Goal: Information Seeking & Learning: Learn about a topic

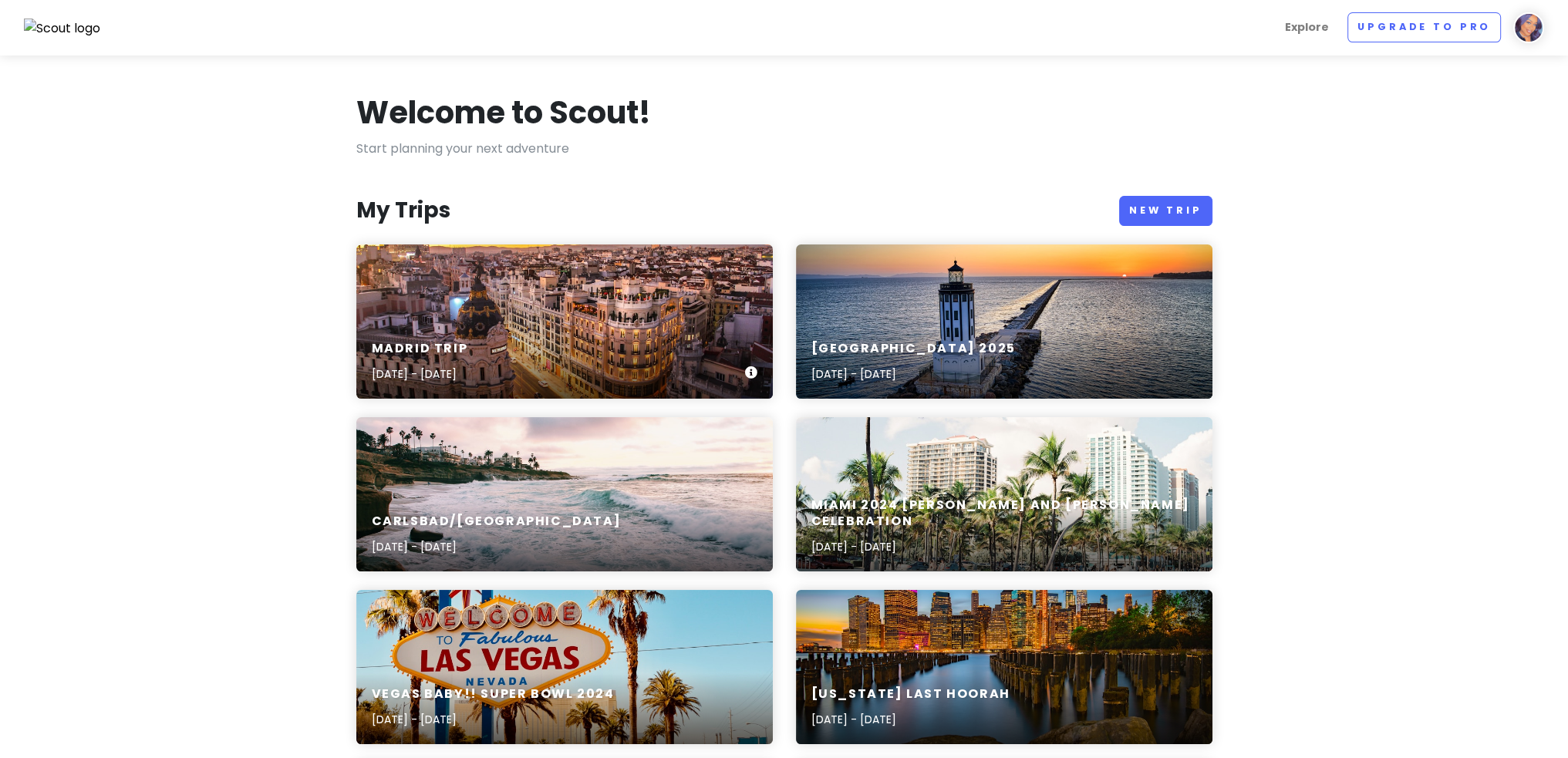
click at [588, 355] on div "Madrid Trip [DATE] - [DATE]" at bounding box center [564, 362] width 416 height 74
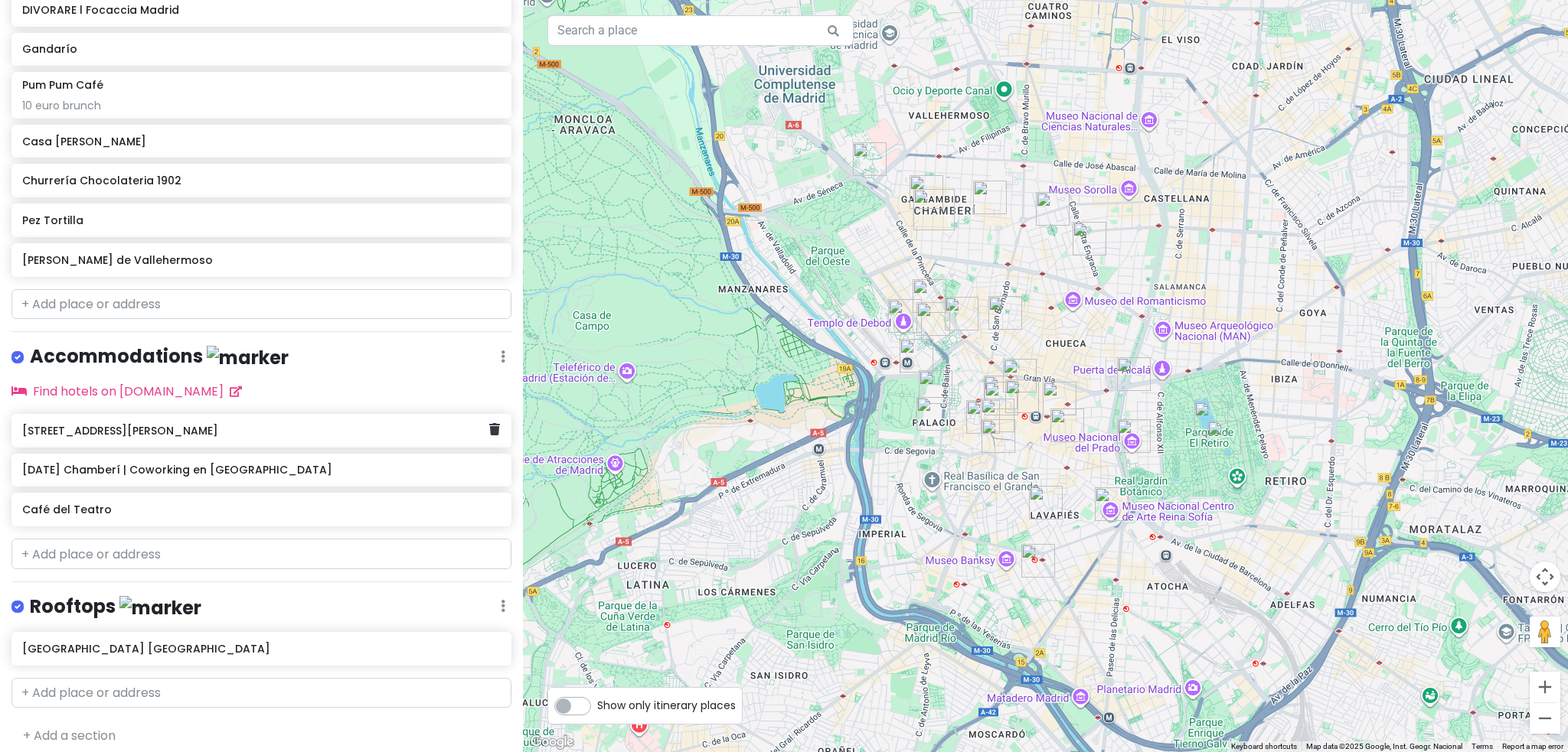
scroll to position [1168, 0]
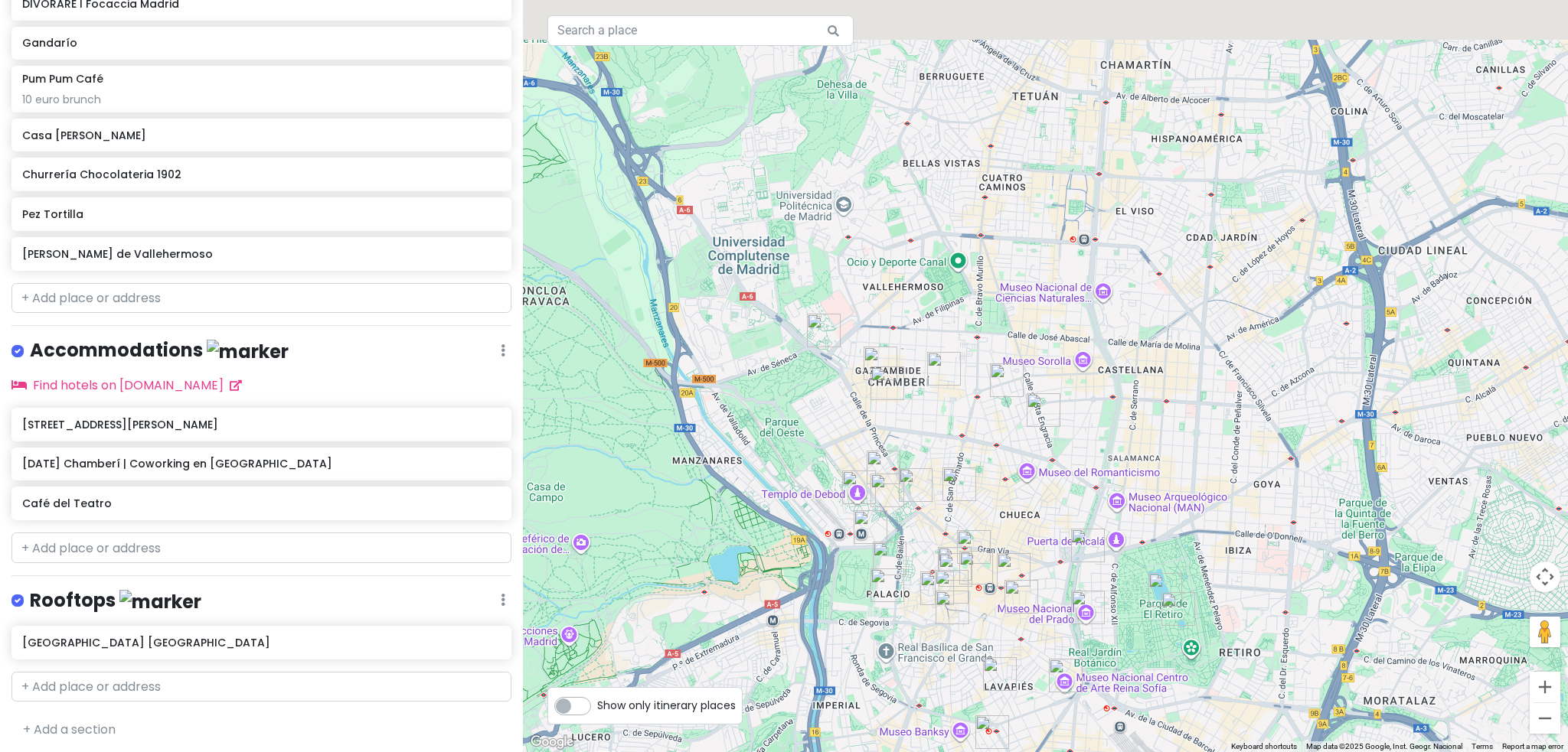
drag, startPoint x: 959, startPoint y: 178, endPoint x: 885, endPoint y: 431, distance: 263.6
click at [886, 431] on div at bounding box center [1045, 376] width 1045 height 752
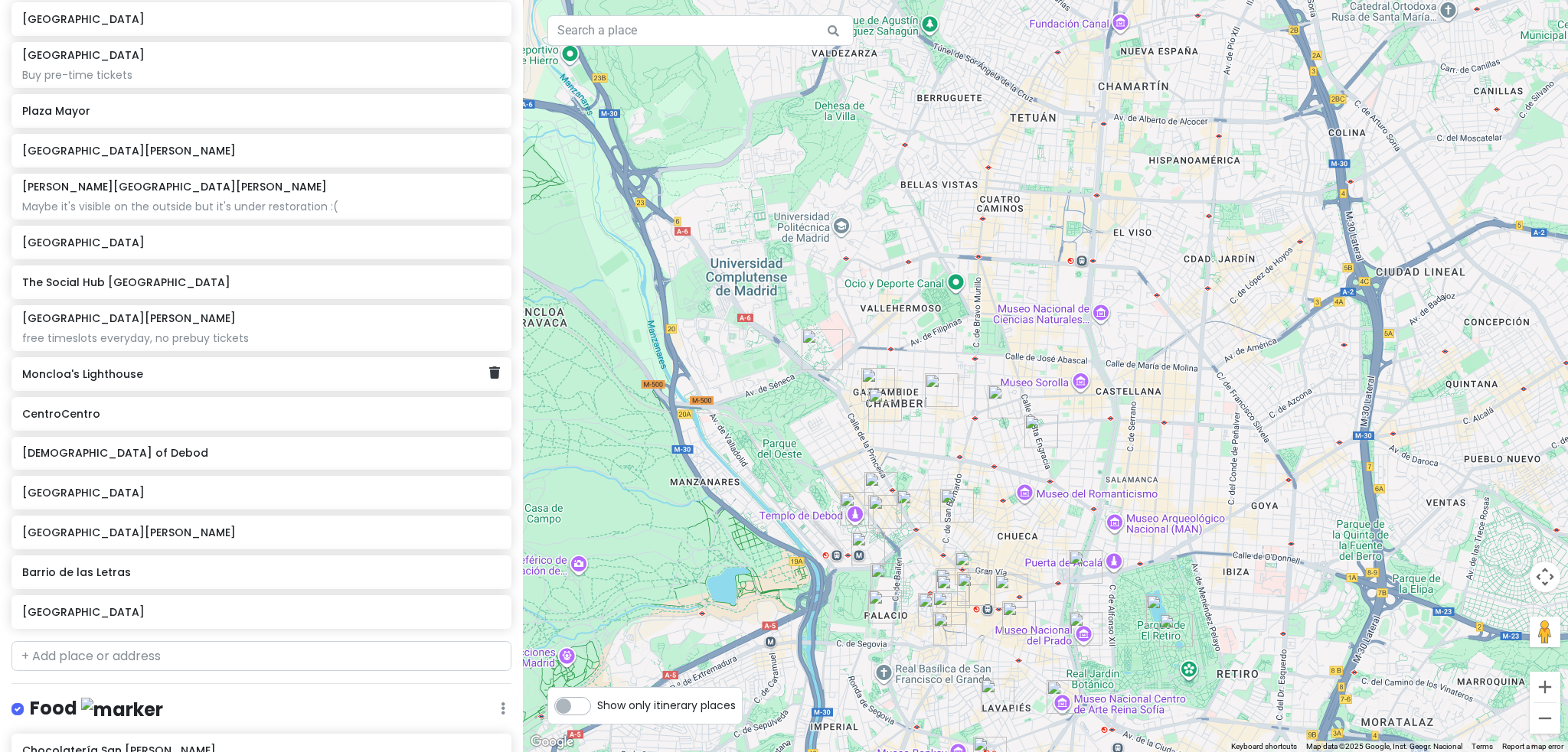
scroll to position [97, 0]
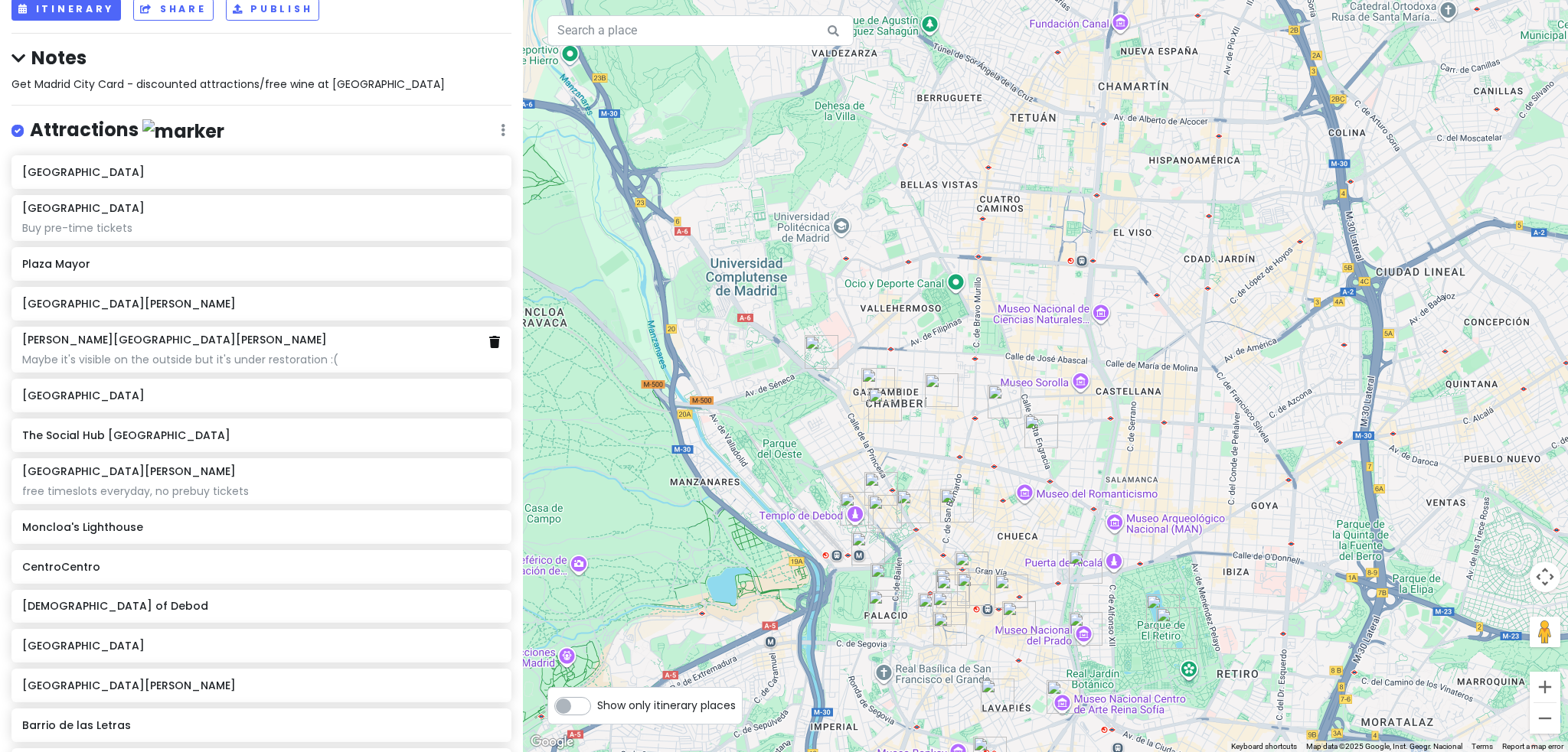
click at [490, 342] on icon at bounding box center [495, 343] width 11 height 12
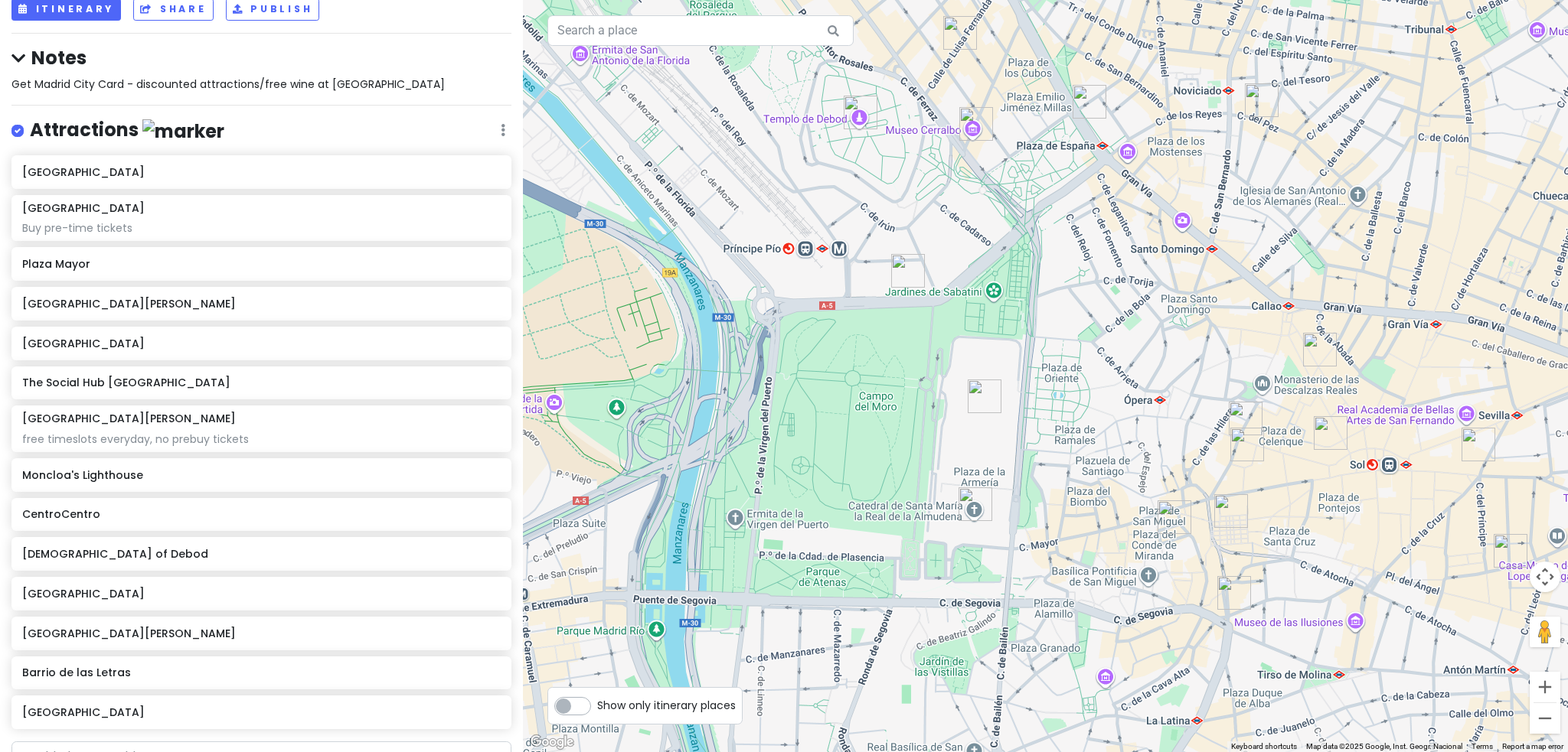
drag, startPoint x: 855, startPoint y: 593, endPoint x: 1036, endPoint y: 376, distance: 282.6
click at [1043, 381] on div at bounding box center [1045, 376] width 1045 height 752
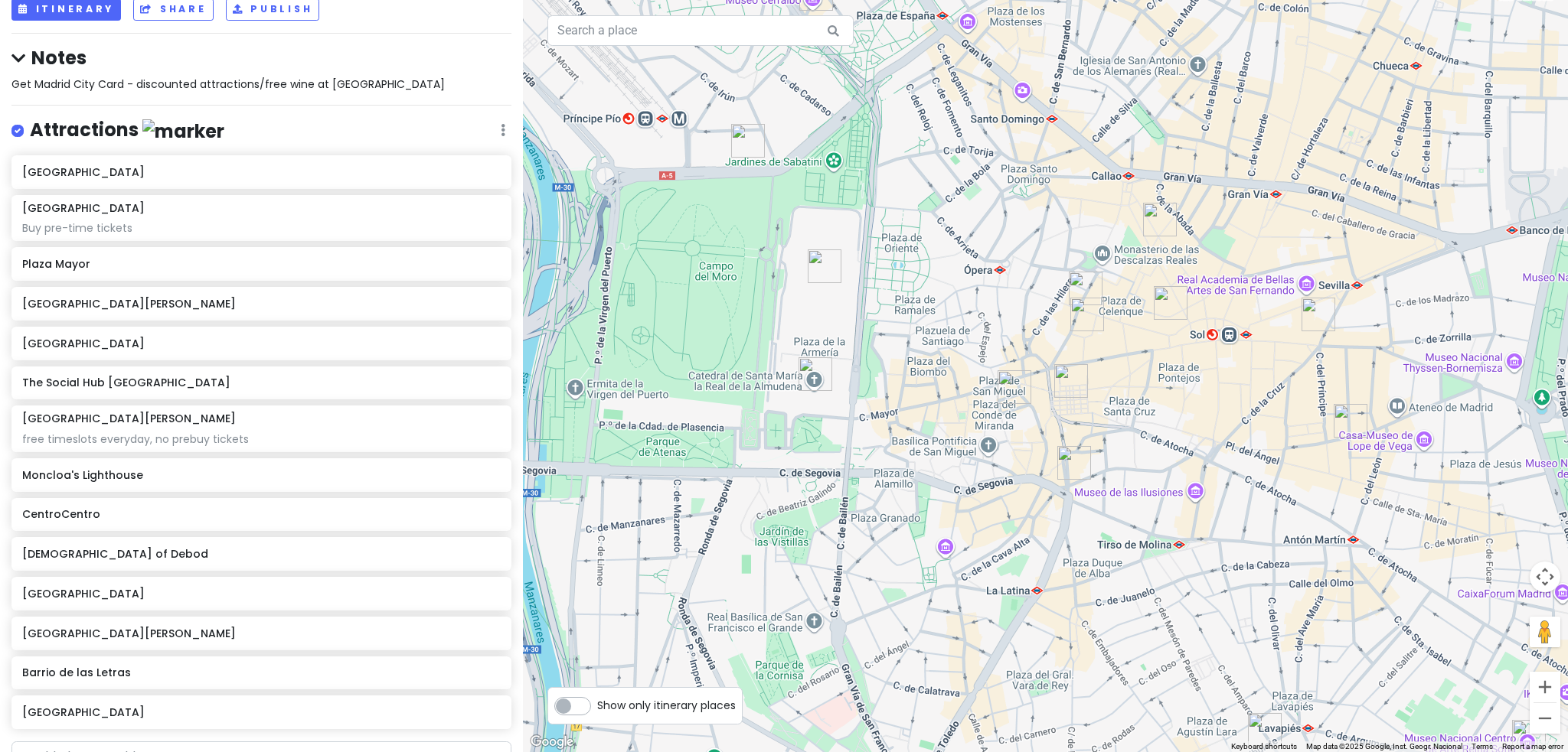
drag, startPoint x: 934, startPoint y: 464, endPoint x: 767, endPoint y: 328, distance: 215.4
click at [767, 328] on div at bounding box center [1045, 376] width 1045 height 752
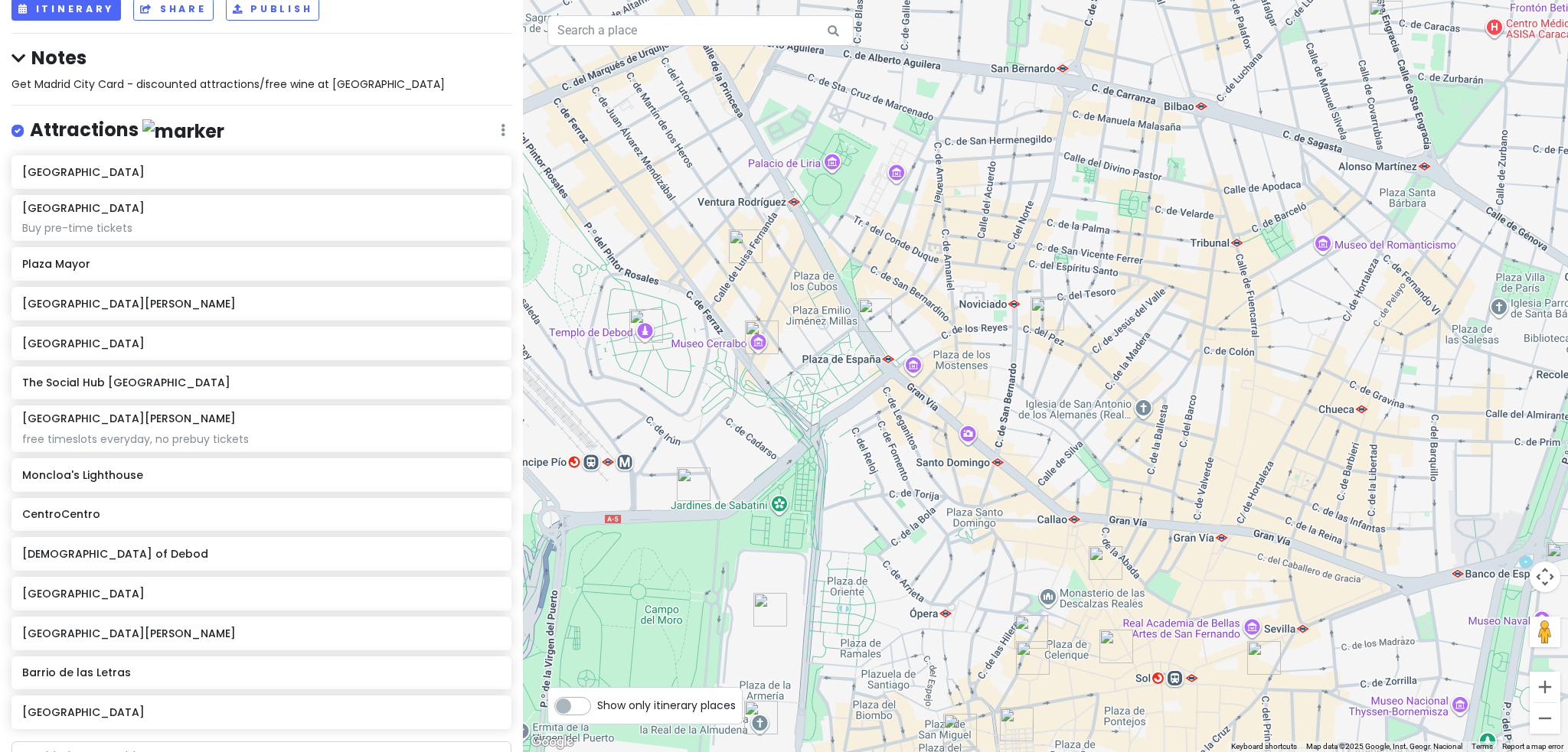
drag, startPoint x: 982, startPoint y: 175, endPoint x: 941, endPoint y: 522, distance: 349.4
click at [941, 522] on div at bounding box center [1045, 376] width 1045 height 752
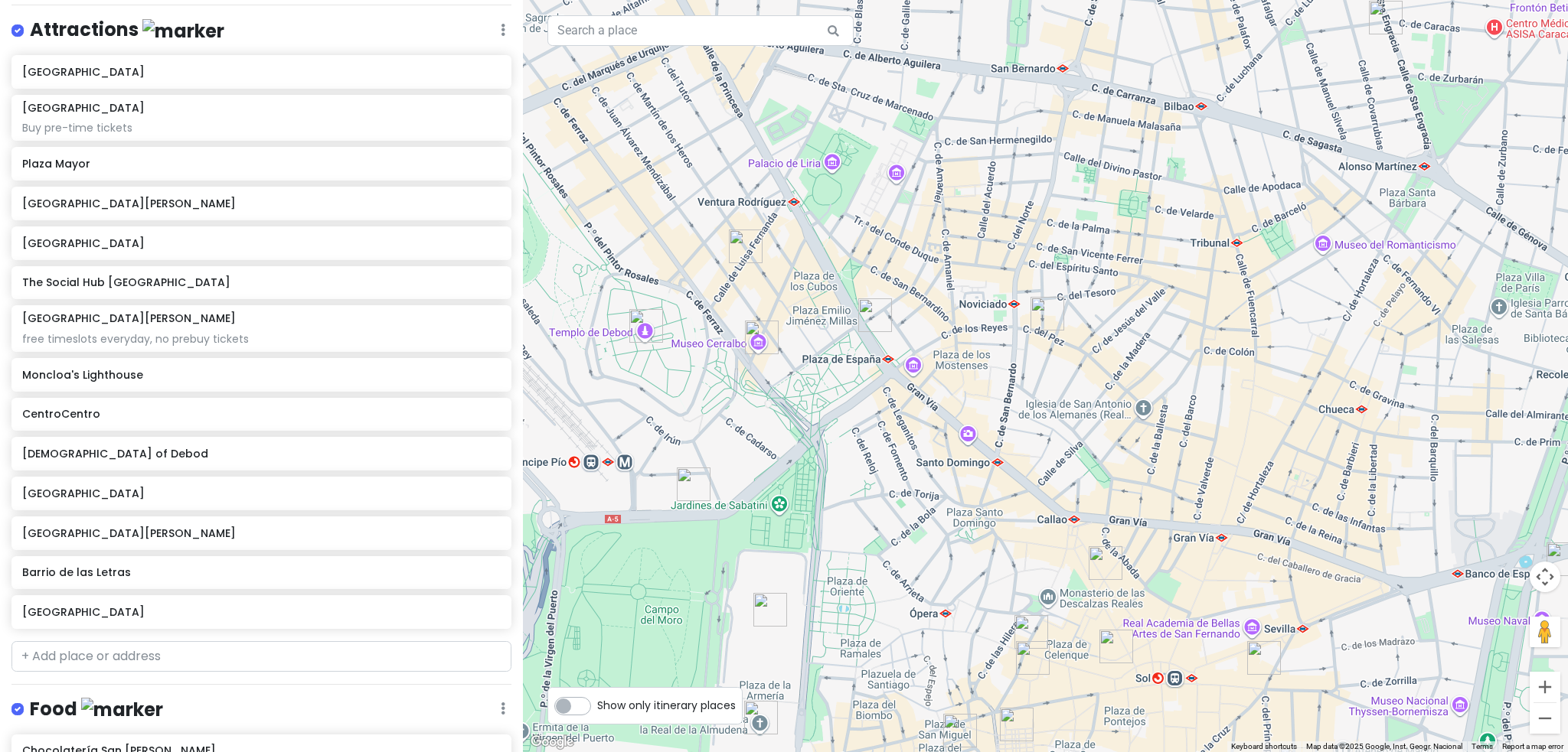
scroll to position [44, 0]
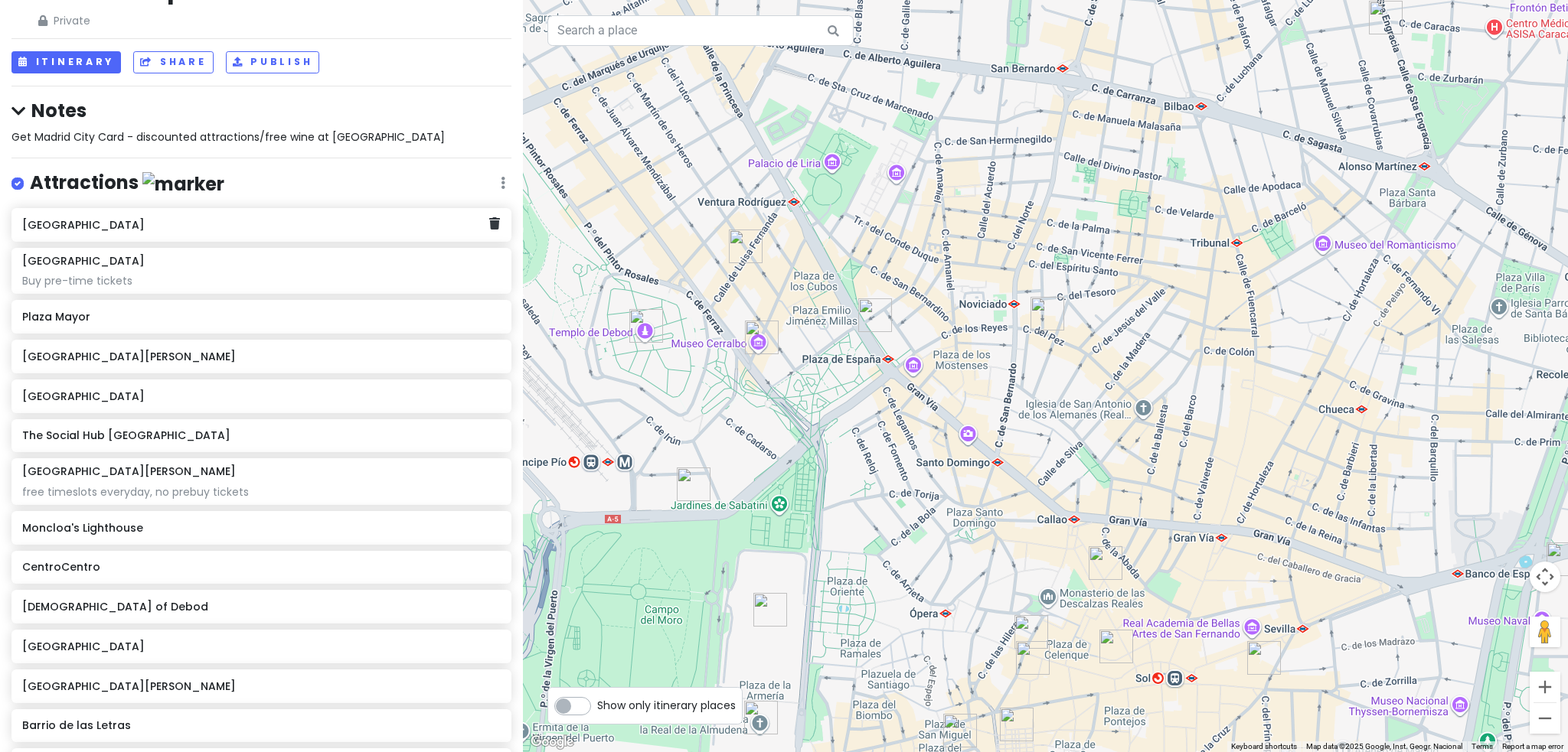
click at [150, 231] on div "[GEOGRAPHIC_DATA]" at bounding box center [256, 225] width 467 height 21
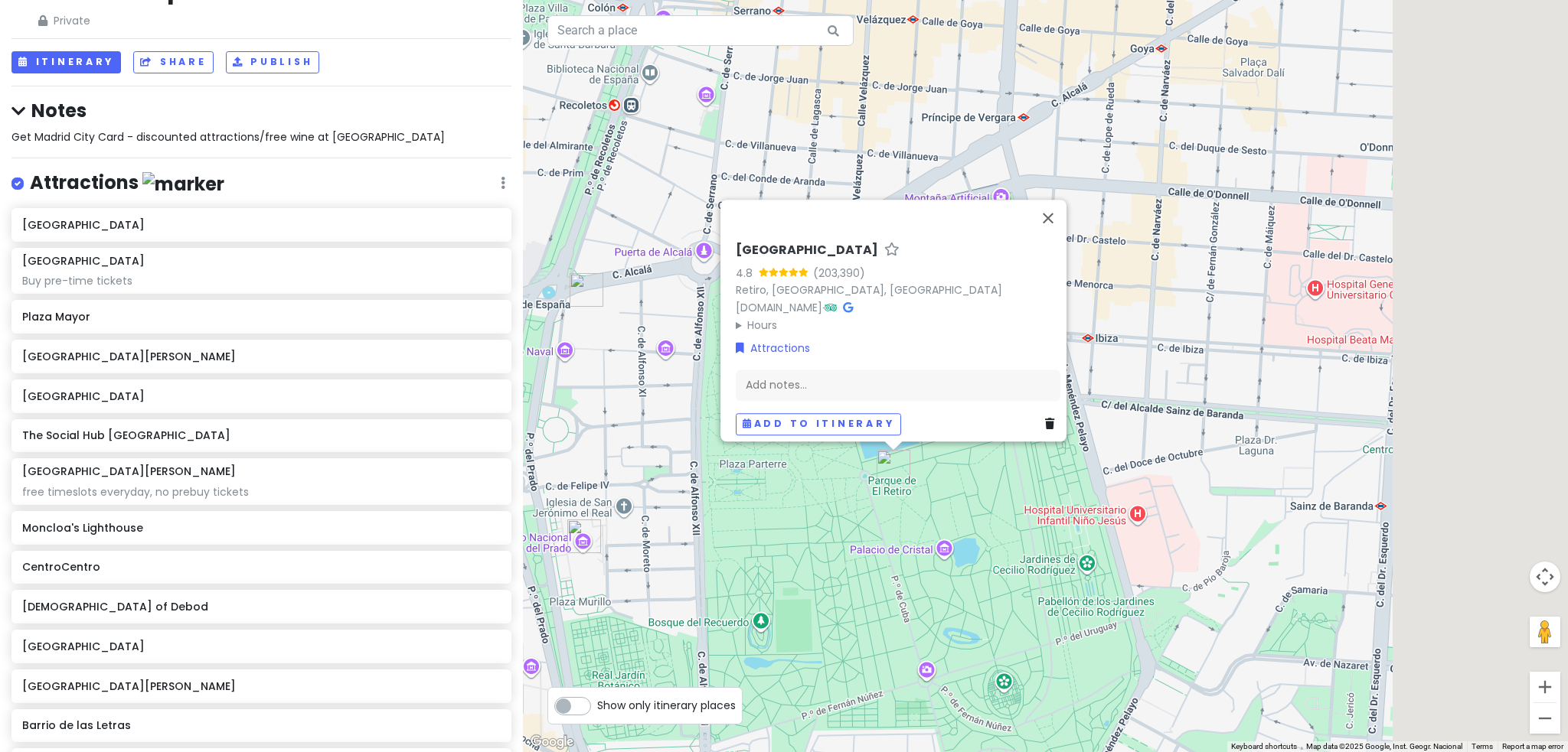
drag, startPoint x: 1106, startPoint y: 599, endPoint x: 654, endPoint y: 375, distance: 504.5
click at [654, 375] on div "El [STREET_ADDRESS] [DOMAIN_NAME] · Hours [DATE] 6:00 AM – 10:00 PM [DATE] 6:00…" at bounding box center [1045, 376] width 1045 height 752
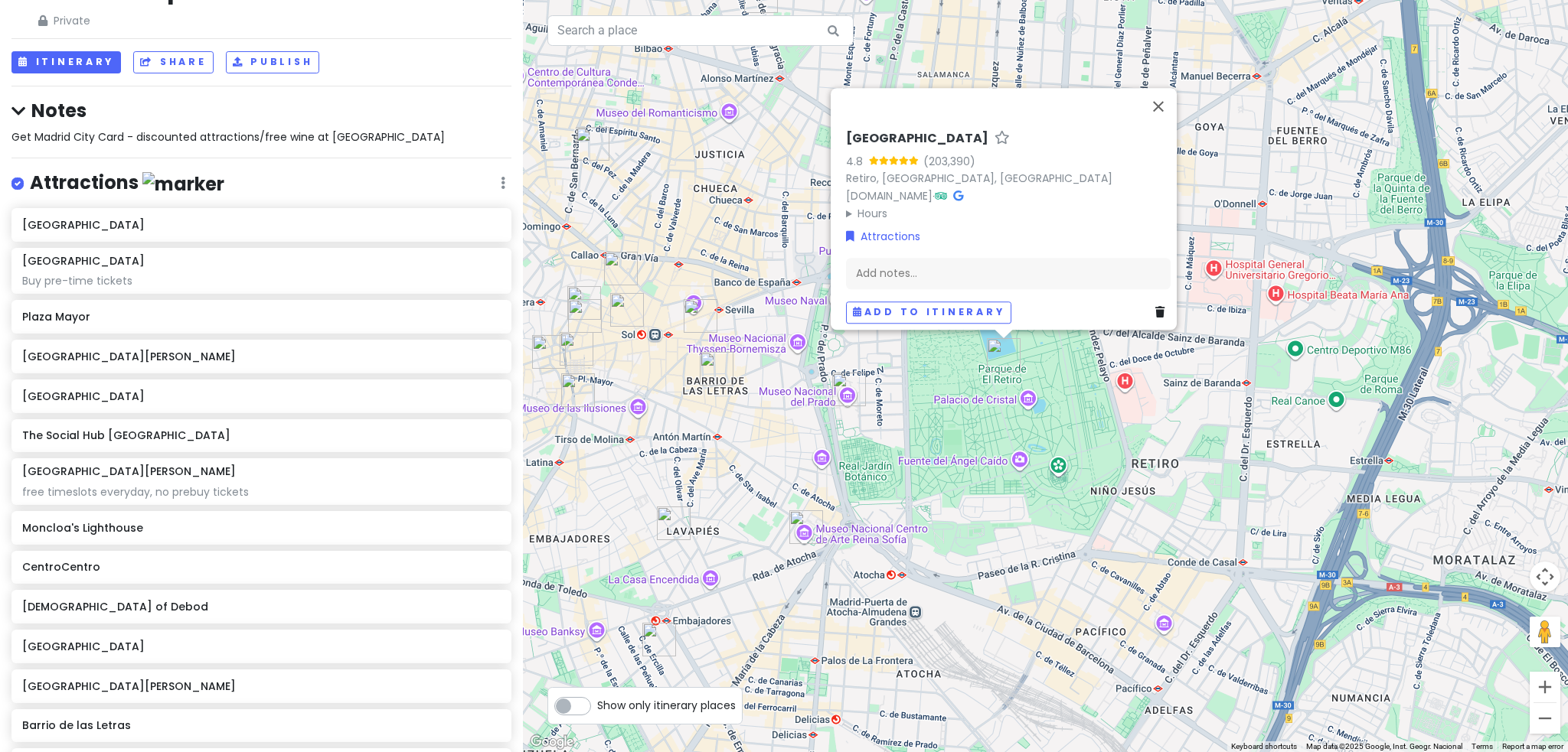
drag, startPoint x: 944, startPoint y: 557, endPoint x: 1052, endPoint y: 436, distance: 162.2
click at [1052, 437] on div "El [STREET_ADDRESS] [DOMAIN_NAME] · Hours [DATE] 6:00 AM – 10:00 PM [DATE] 6:00…" at bounding box center [1045, 376] width 1045 height 752
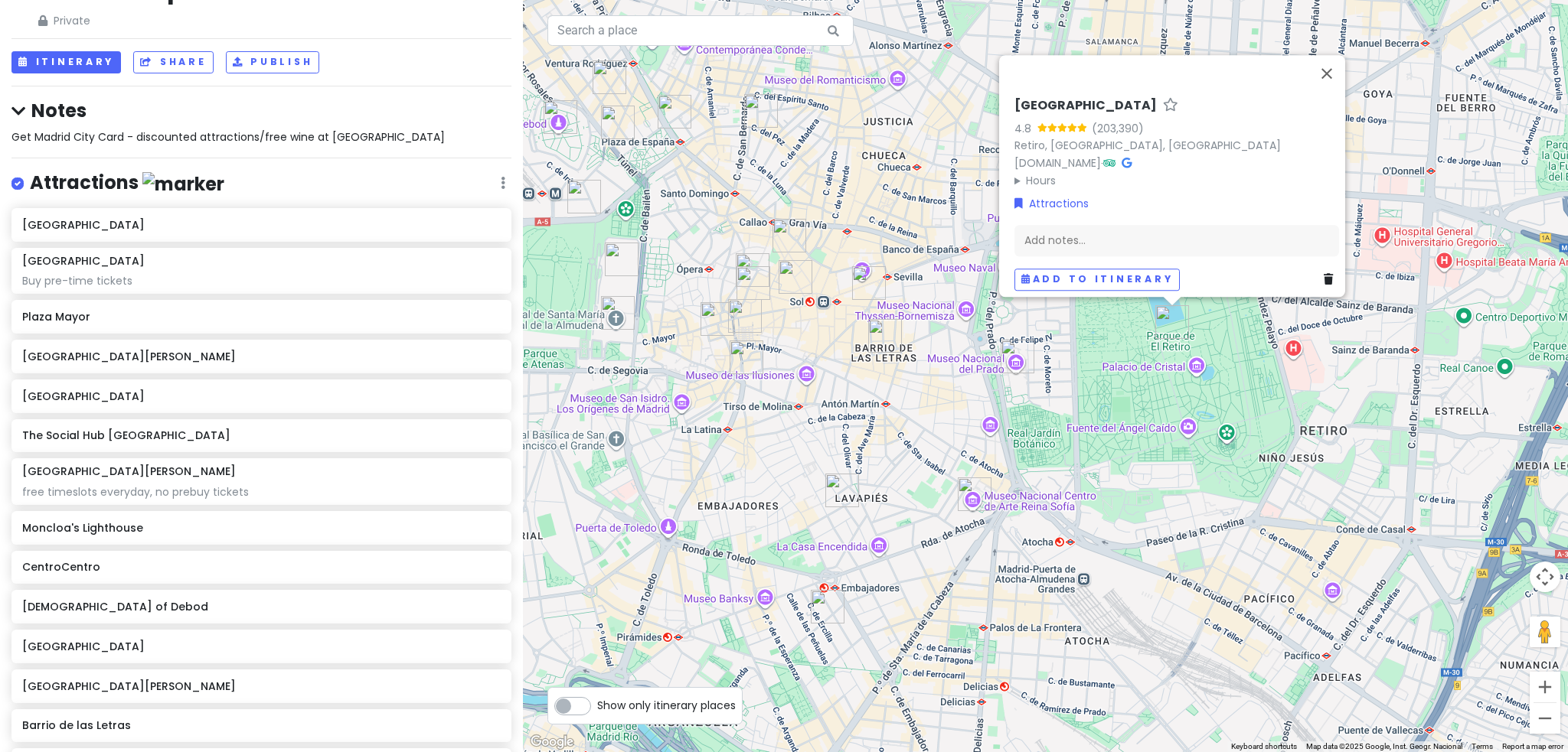
drag, startPoint x: 605, startPoint y: 479, endPoint x: 768, endPoint y: 462, distance: 163.9
click at [768, 462] on div "El [STREET_ADDRESS] [DOMAIN_NAME] · Hours [DATE] 6:00 AM – 10:00 PM [DATE] 6:00…" at bounding box center [1045, 376] width 1045 height 752
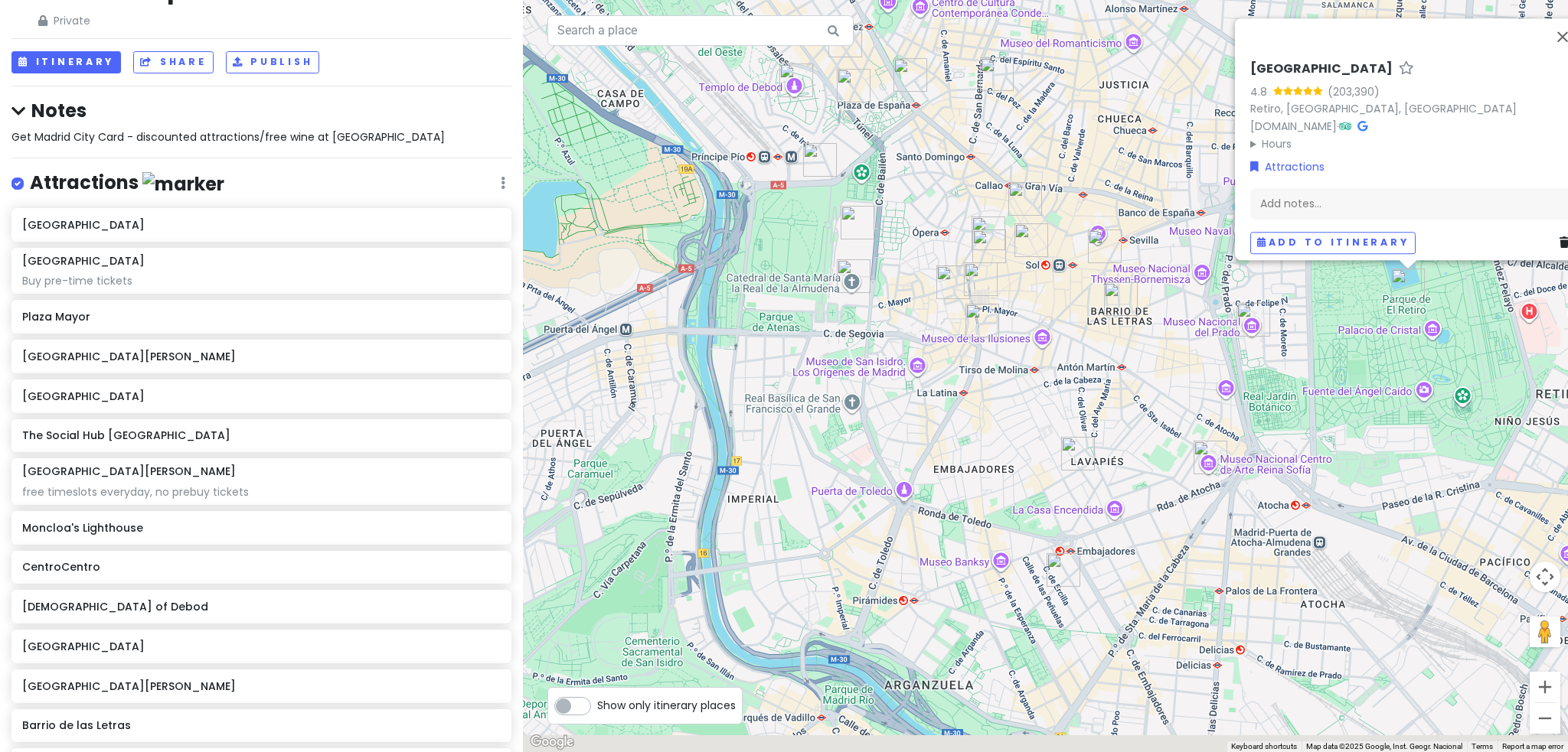
drag, startPoint x: 659, startPoint y: 409, endPoint x: 910, endPoint y: 369, distance: 254.2
click at [909, 369] on div "El [STREET_ADDRESS] [DOMAIN_NAME] · Hours [DATE] 6:00 AM – 10:00 PM [DATE] 6:00…" at bounding box center [1045, 376] width 1045 height 752
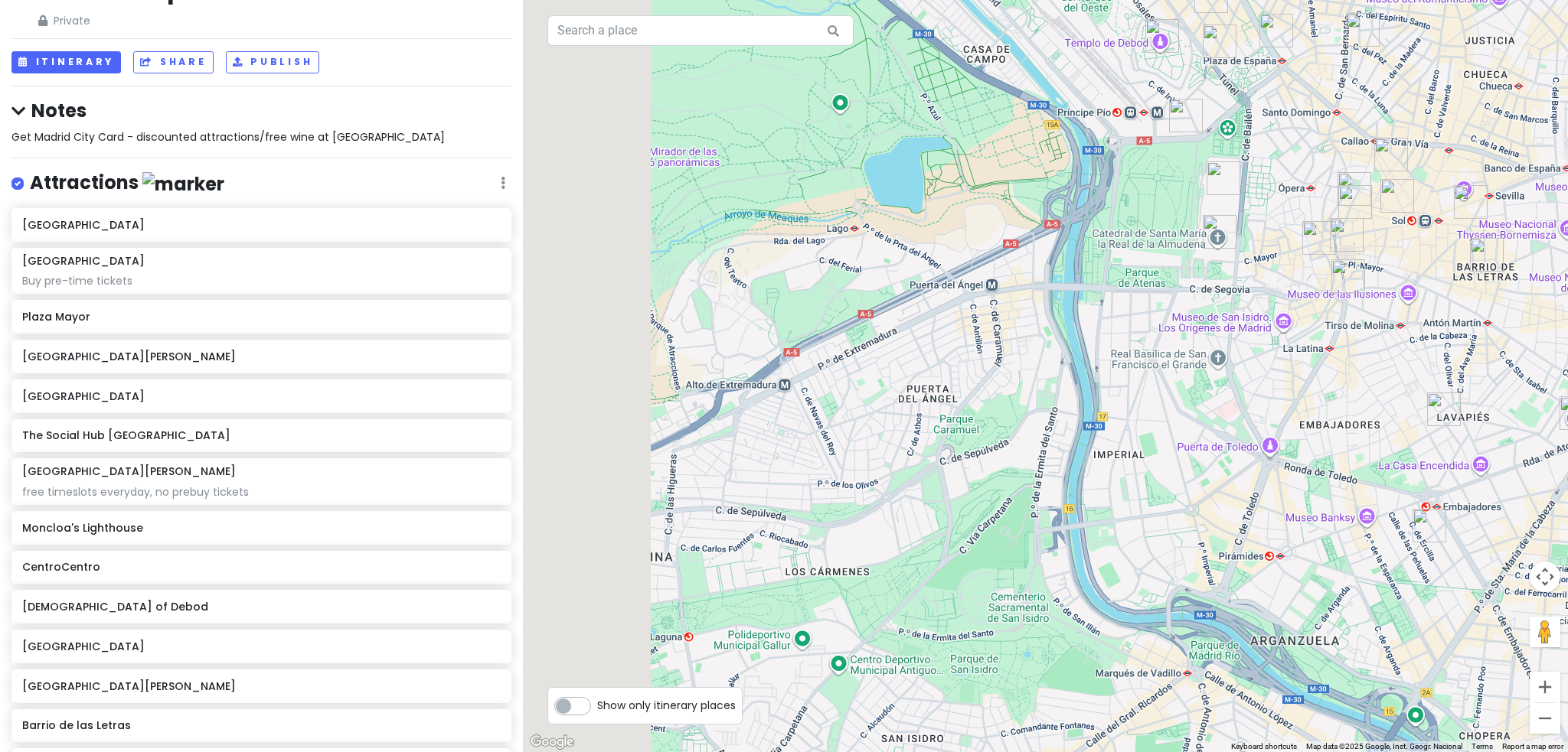
drag, startPoint x: 770, startPoint y: 410, endPoint x: 1132, endPoint y: 367, distance: 364.5
click at [1132, 367] on div "El [STREET_ADDRESS] [DOMAIN_NAME] · Hours [DATE] 6:00 AM – 10:00 PM [DATE] 6:00…" at bounding box center [1045, 376] width 1045 height 752
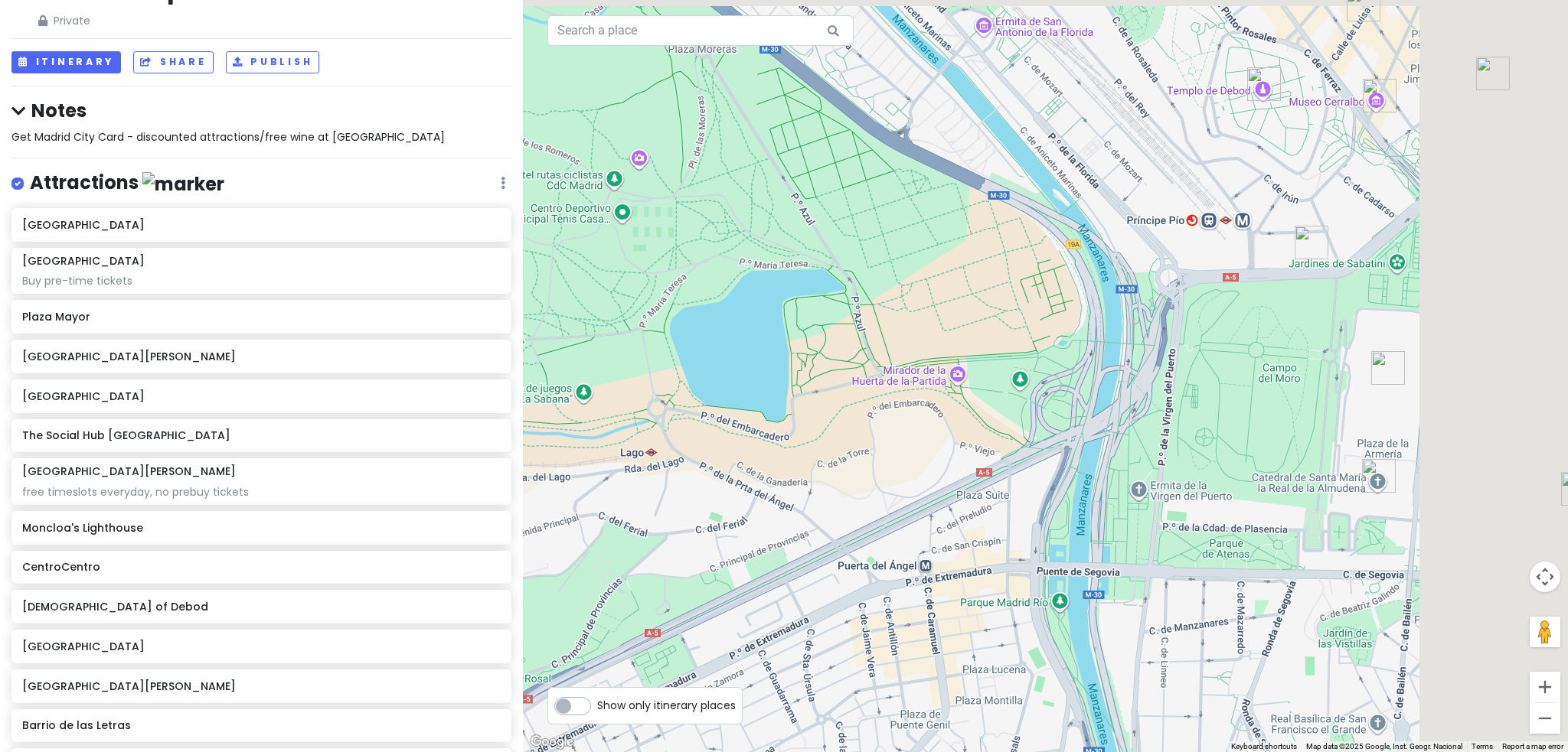
drag, startPoint x: 1015, startPoint y: 298, endPoint x: 765, endPoint y: 649, distance: 430.9
click at [765, 649] on div "El [STREET_ADDRESS] [DOMAIN_NAME] · Hours [DATE] 6:00 AM – 10:00 PM [DATE] 6:00…" at bounding box center [1045, 376] width 1045 height 752
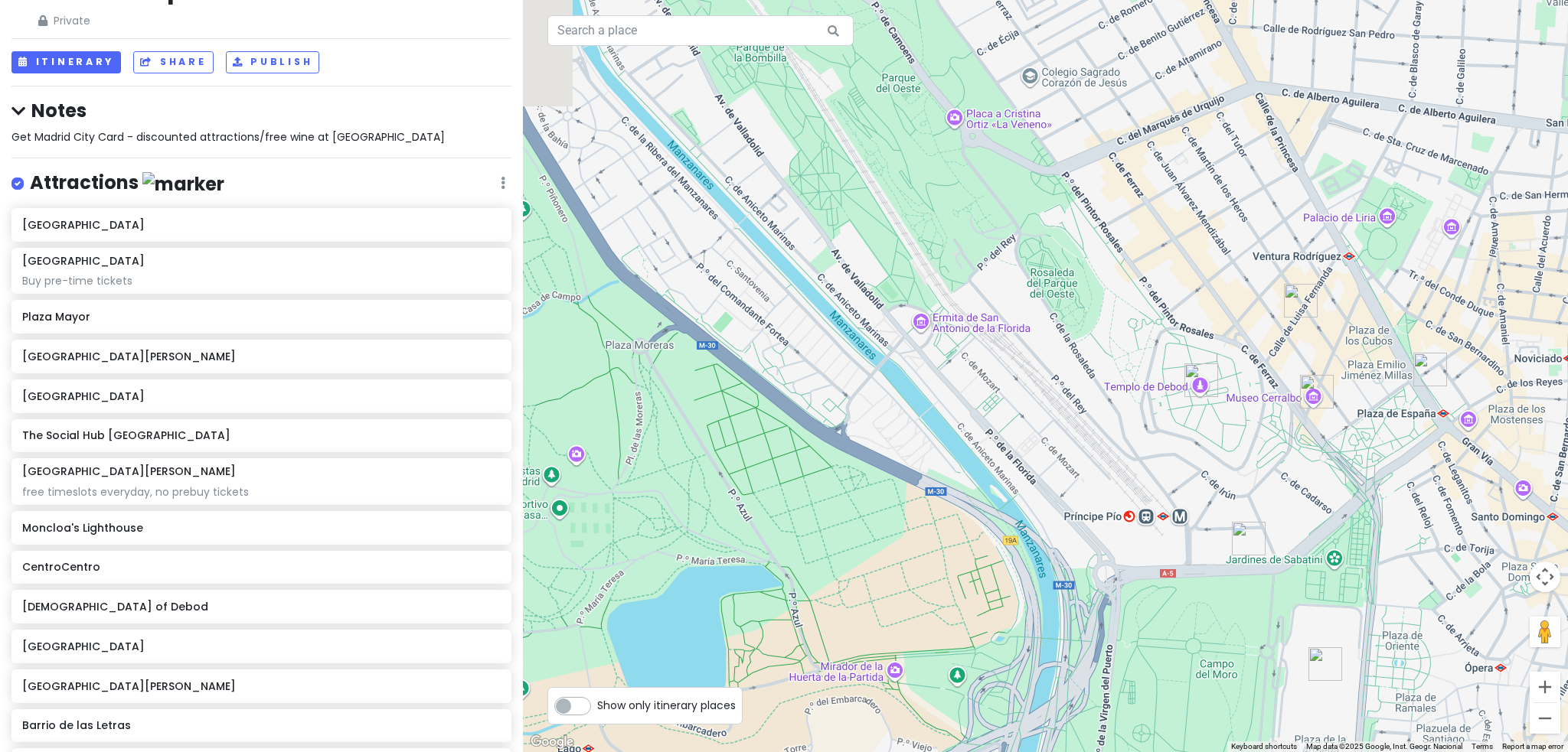
drag, startPoint x: 828, startPoint y: 336, endPoint x: 772, endPoint y: 633, distance: 302.2
click at [772, 633] on div "El [STREET_ADDRESS] [DOMAIN_NAME] · Hours [DATE] 6:00 AM – 10:00 PM [DATE] 6:00…" at bounding box center [1045, 376] width 1045 height 752
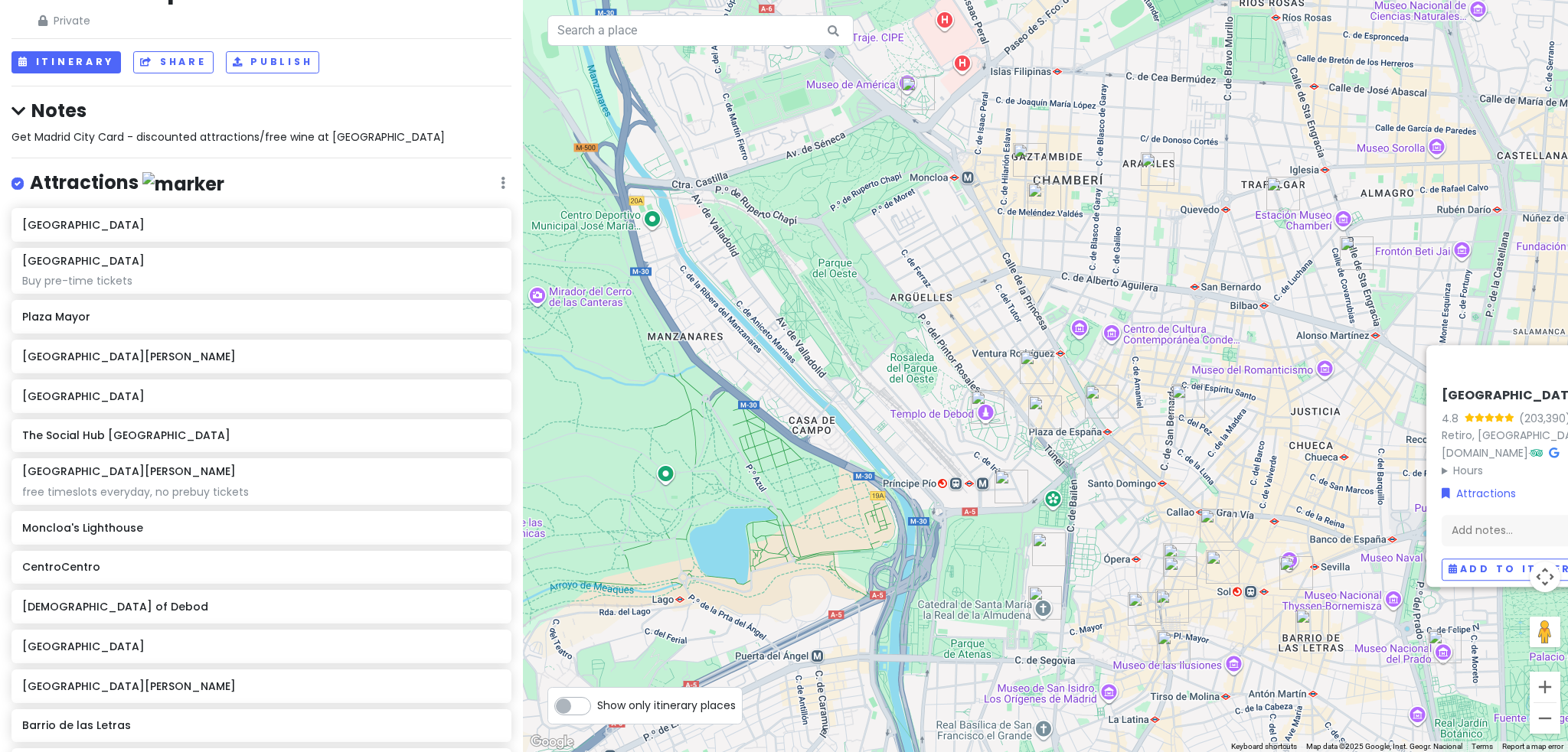
drag, startPoint x: 839, startPoint y: 232, endPoint x: 630, endPoint y: 352, distance: 241.0
click at [630, 352] on div "El [STREET_ADDRESS] [DOMAIN_NAME] · Hours [DATE] 6:00 AM – 10:00 PM [DATE] 6:00…" at bounding box center [1045, 376] width 1045 height 752
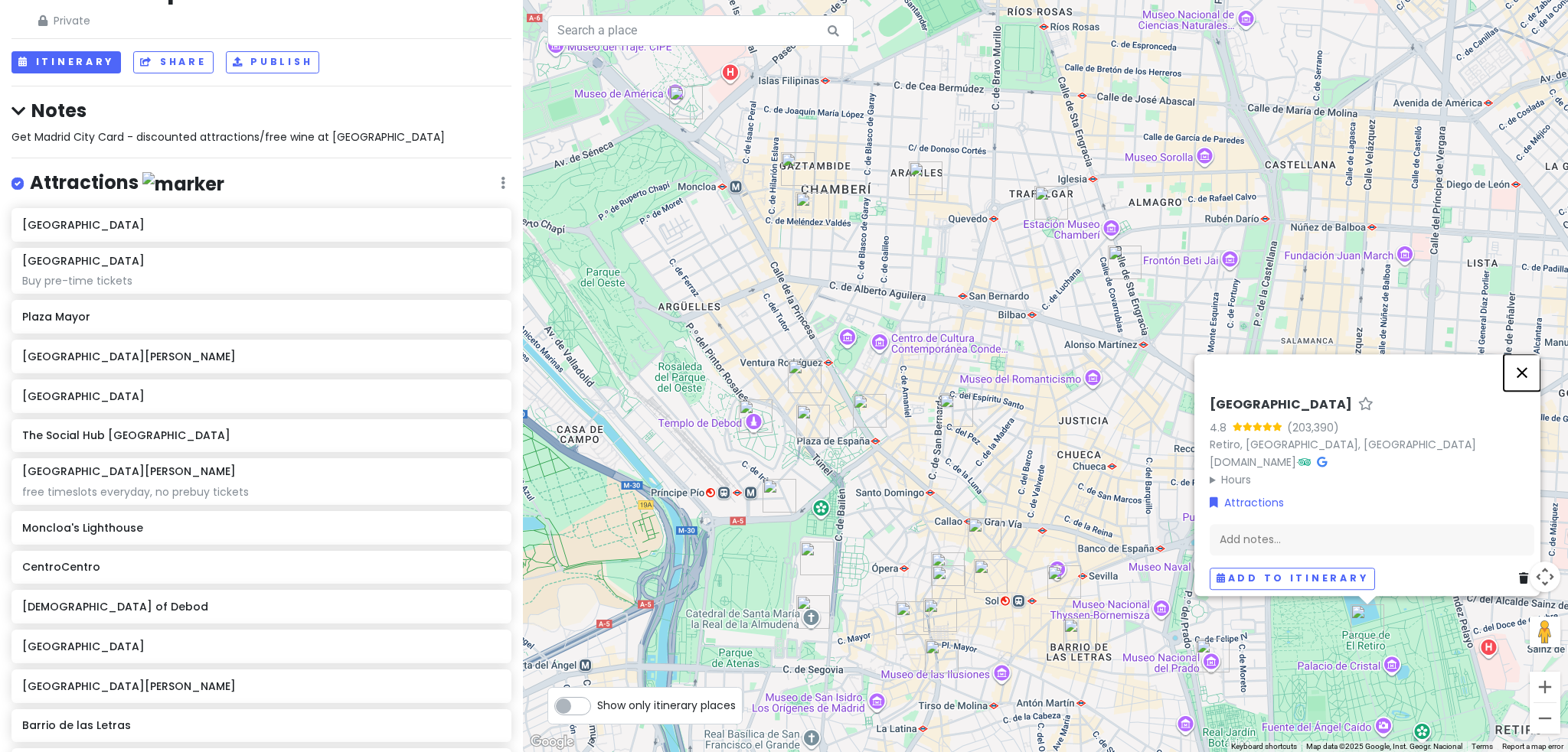
click at [1531, 368] on button "Close" at bounding box center [1522, 372] width 37 height 36
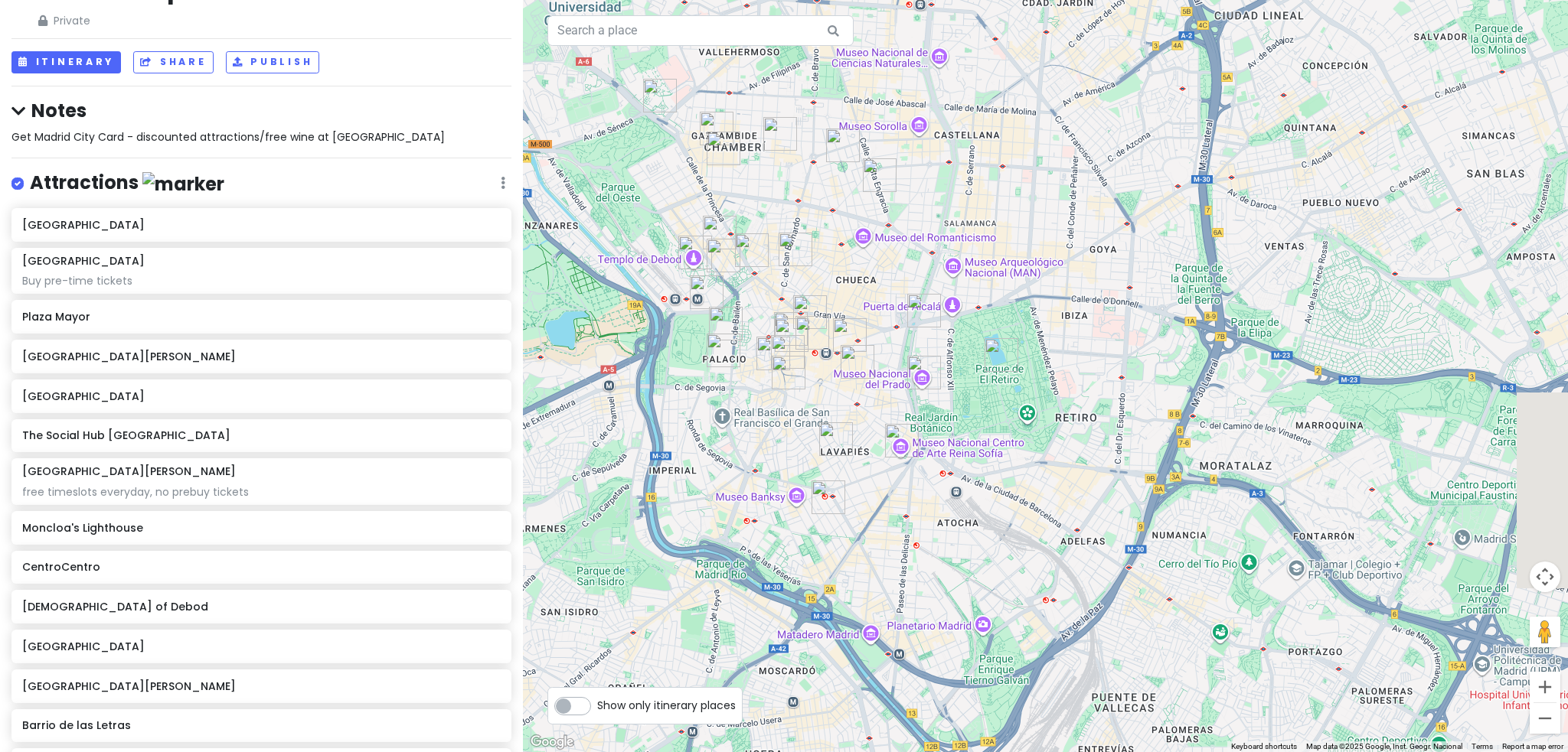
drag, startPoint x: 1187, startPoint y: 605, endPoint x: 998, endPoint y: 517, distance: 208.5
click at [998, 517] on div at bounding box center [1045, 376] width 1045 height 752
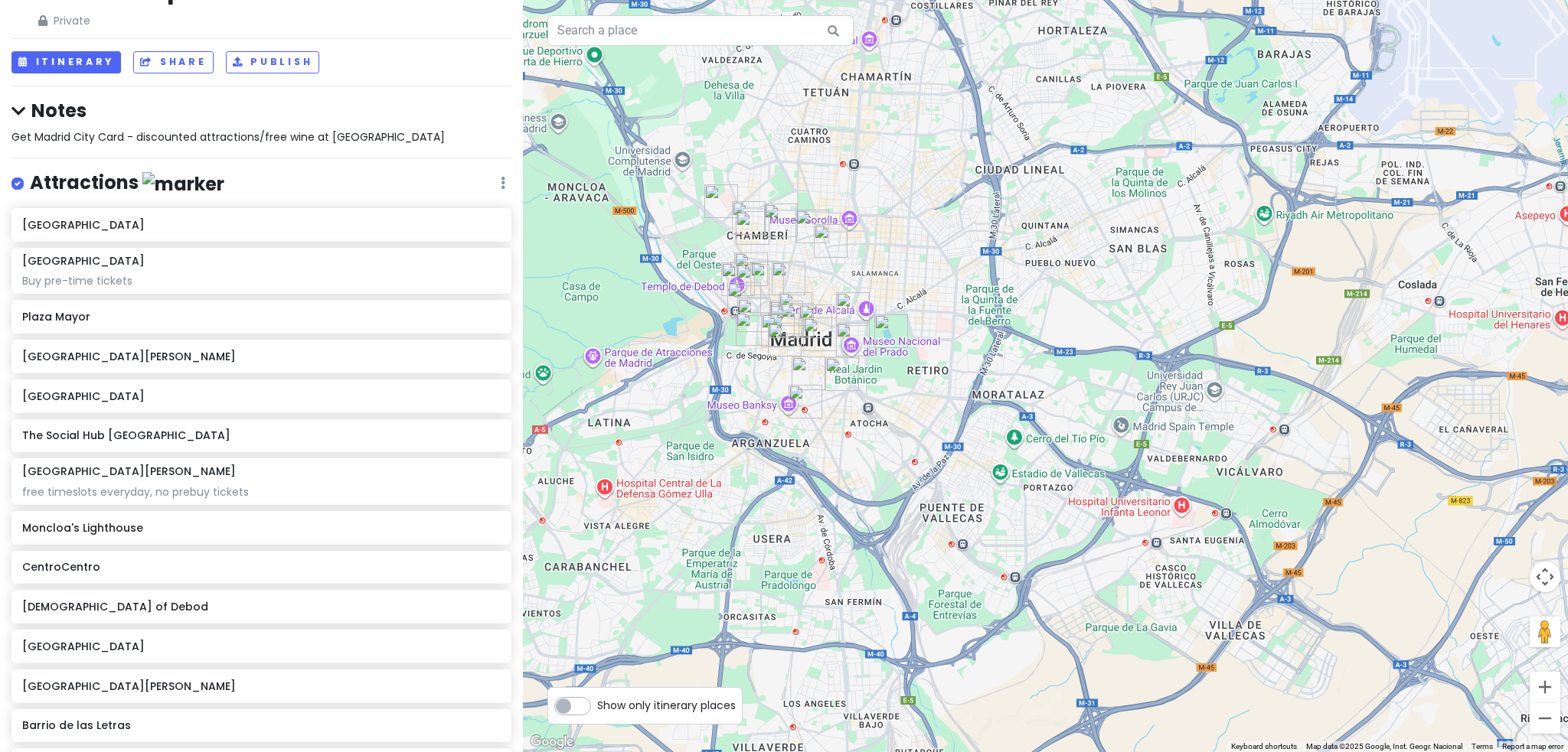
scroll to position [0, 0]
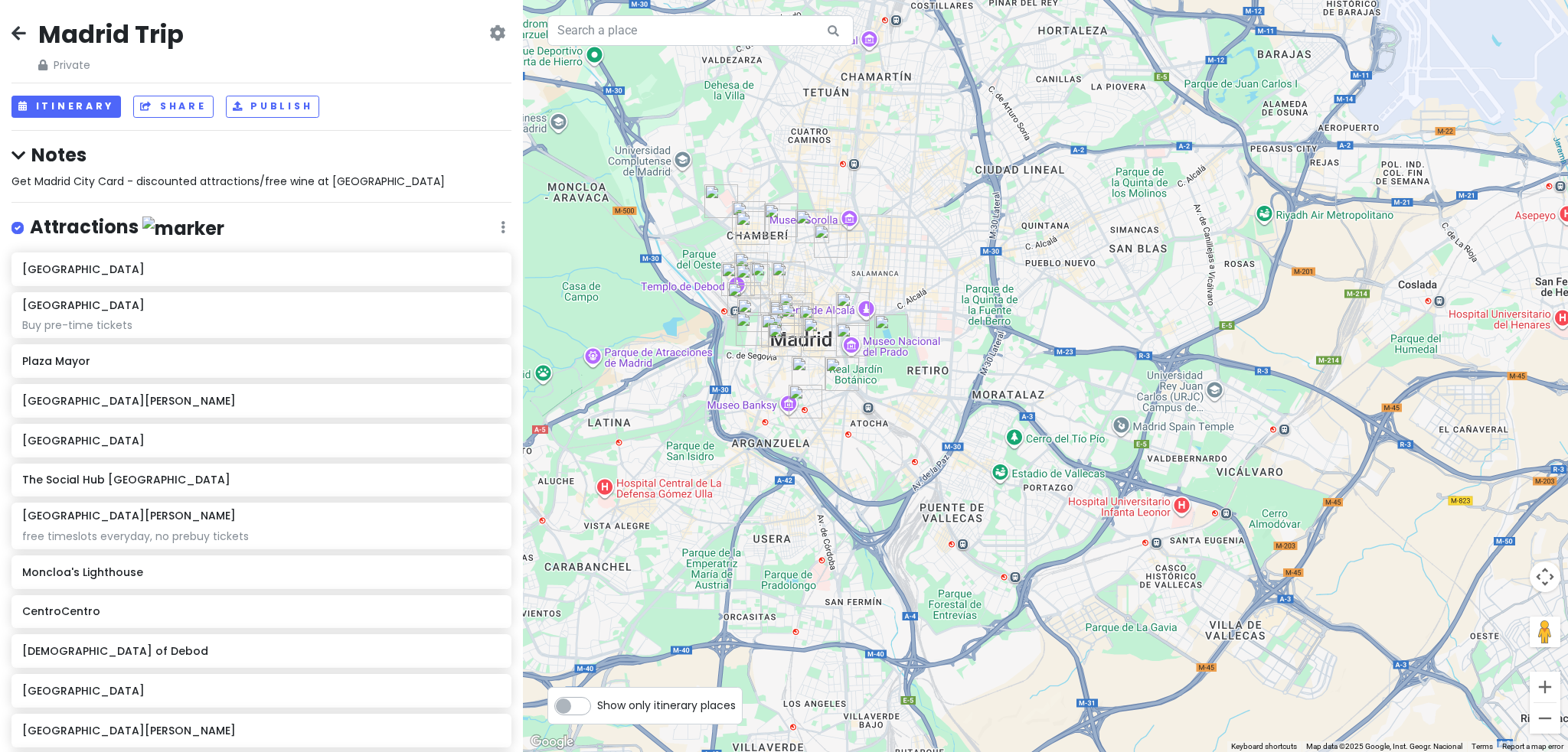
click at [25, 149] on h4 "Notes" at bounding box center [262, 155] width 500 height 24
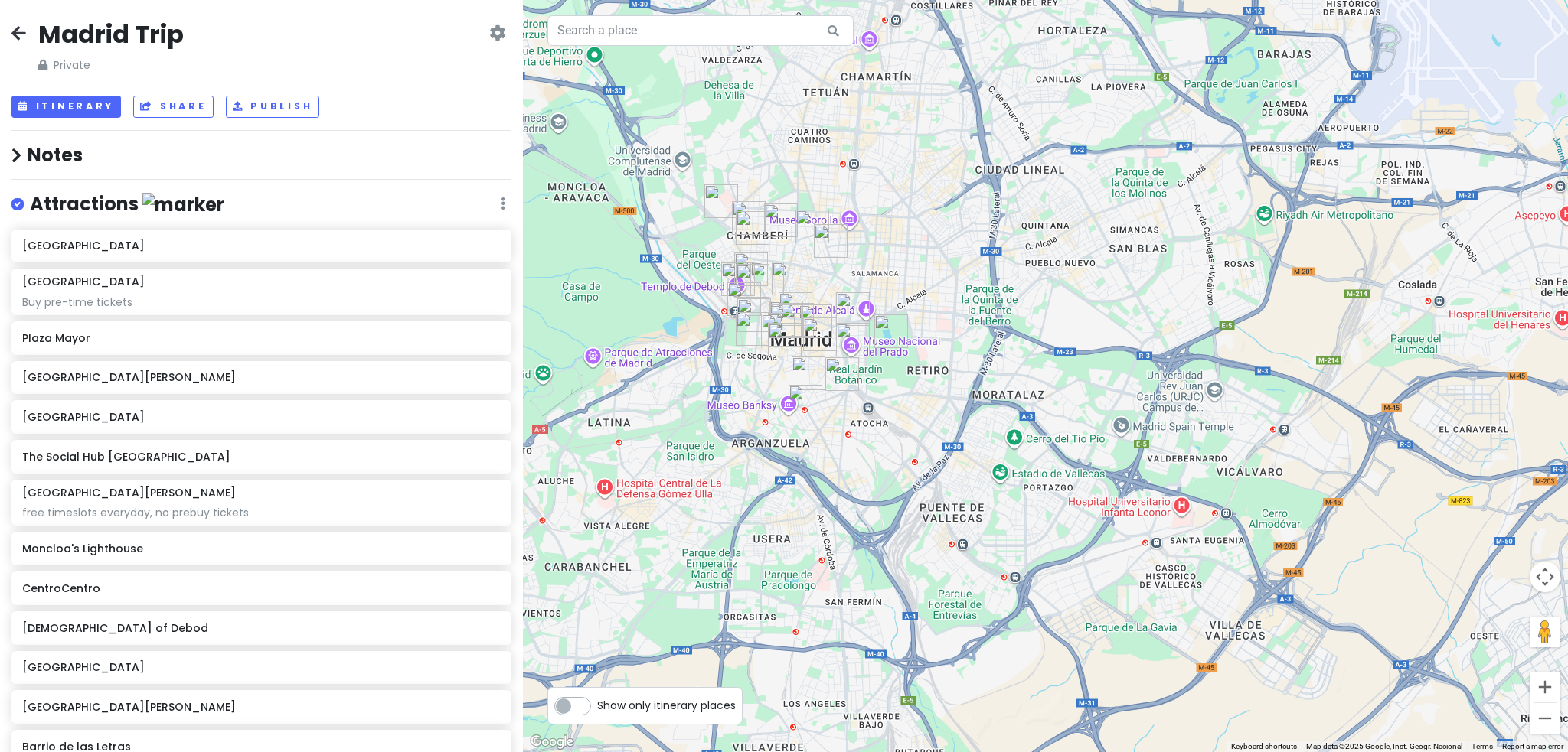
click at [25, 149] on h4 "Notes" at bounding box center [262, 155] width 500 height 24
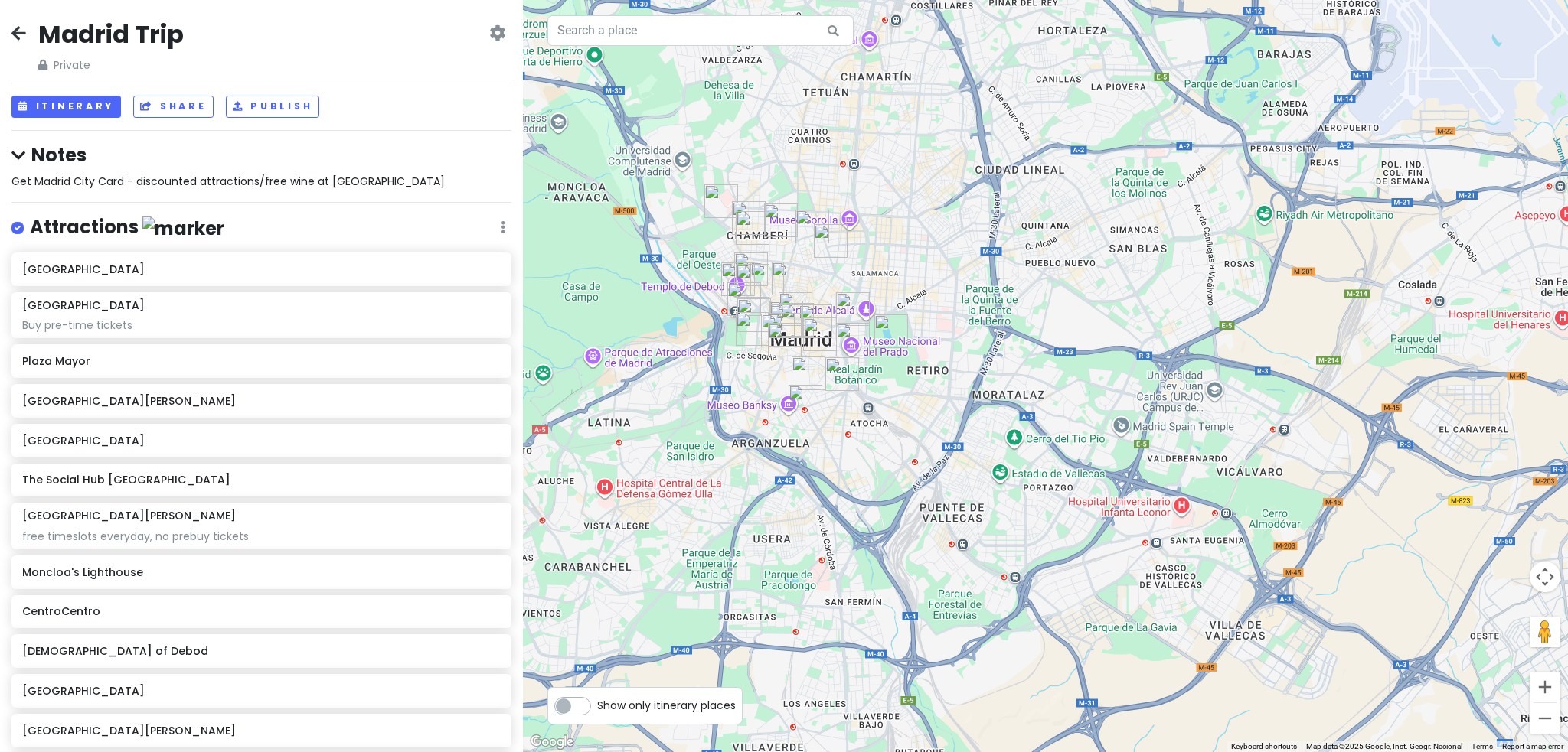
click at [21, 36] on icon at bounding box center [19, 33] width 14 height 12
